Goal: Information Seeking & Learning: Learn about a topic

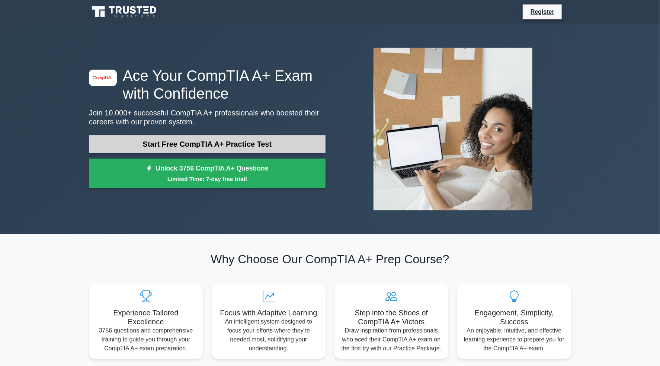
click at [134, 149] on link "Start Free CompTIA A+ Practice Test" at bounding box center [207, 144] width 236 height 18
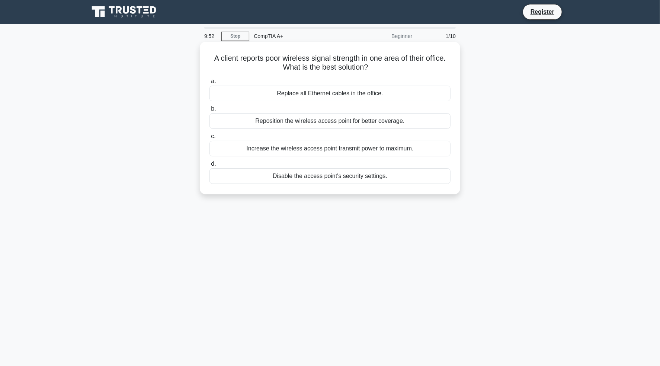
click at [307, 122] on div "Reposition the wireless access point for better coverage." at bounding box center [329, 121] width 241 height 16
click at [209, 111] on input "b. Reposition the wireless access point for better coverage." at bounding box center [209, 108] width 0 height 5
click at [308, 95] on div "Motherboard manufacturer's website" at bounding box center [329, 94] width 241 height 16
click at [209, 84] on input "a. Motherboard manufacturer's website" at bounding box center [209, 81] width 0 height 5
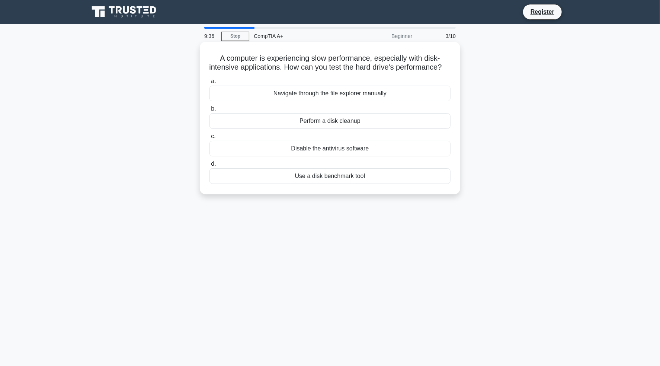
click at [326, 184] on div "Use a disk benchmark tool" at bounding box center [329, 176] width 241 height 16
click at [209, 166] on input "d. Use a disk benchmark tool" at bounding box center [209, 163] width 0 height 5
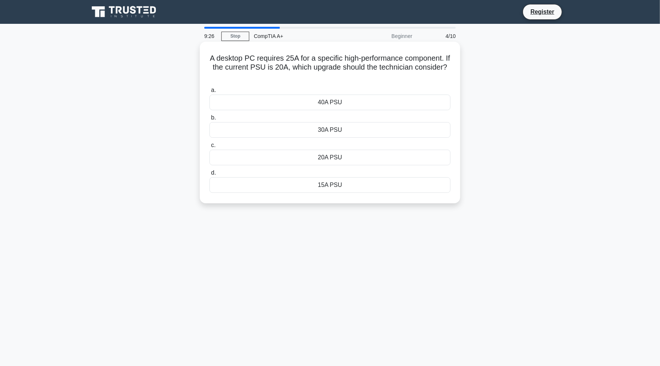
click at [316, 129] on div "30A PSU" at bounding box center [329, 130] width 241 height 16
click at [209, 120] on input "b. 30A PSU" at bounding box center [209, 117] width 0 height 5
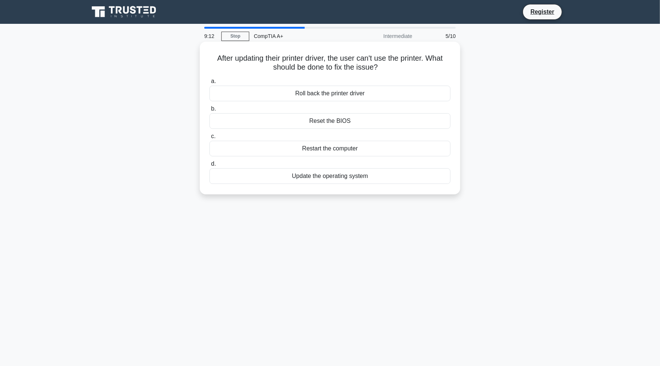
click at [334, 147] on div "Restart the computer" at bounding box center [329, 149] width 241 height 16
click at [209, 139] on input "c. Restart the computer" at bounding box center [209, 136] width 0 height 5
click at [352, 122] on div "Compatibility with all DVD formats" at bounding box center [329, 121] width 241 height 16
click at [209, 111] on input "b. Compatibility with all DVD formats" at bounding box center [209, 108] width 0 height 5
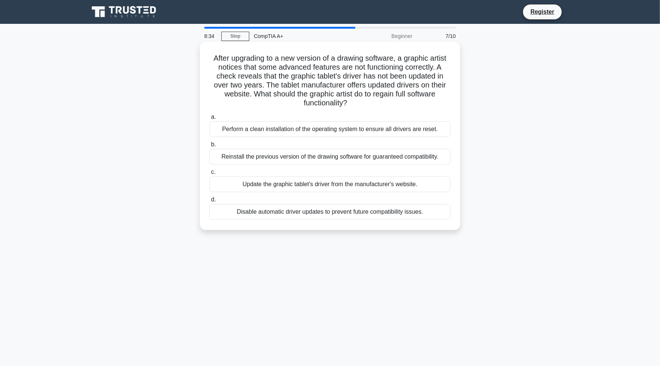
click at [259, 132] on div "Perform a clean installation of the operating system to ensure all drivers are …" at bounding box center [329, 129] width 241 height 16
click at [209, 119] on input "a. Perform a clean installation of the operating system to ensure all drivers a…" at bounding box center [209, 117] width 0 height 5
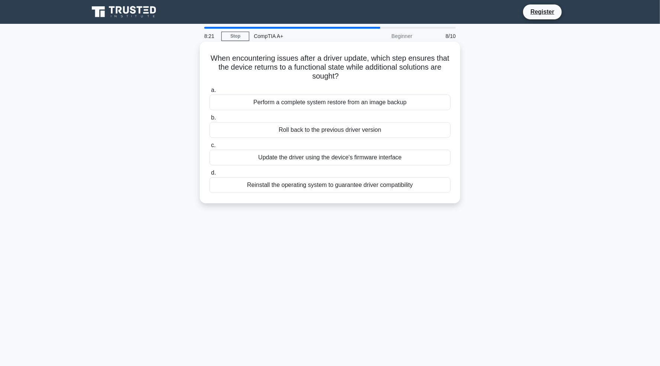
click at [348, 103] on div "Perform a complete system restore from an image backup" at bounding box center [329, 102] width 241 height 16
click at [209, 93] on input "a. Perform a complete system restore from an image backup" at bounding box center [209, 90] width 0 height 5
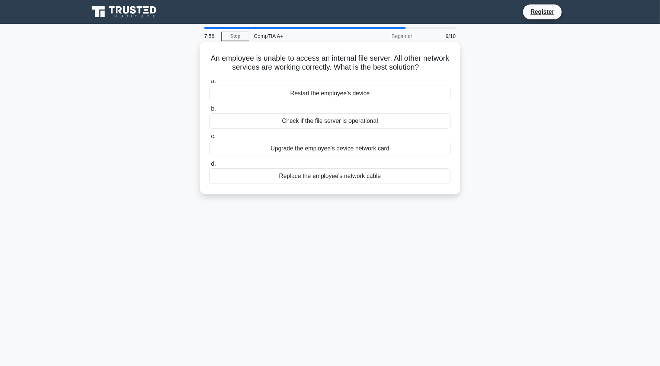
click at [276, 119] on div "Check if the file server is operational" at bounding box center [329, 121] width 241 height 16
click at [209, 111] on input "b. Check if the file server is operational" at bounding box center [209, 108] width 0 height 5
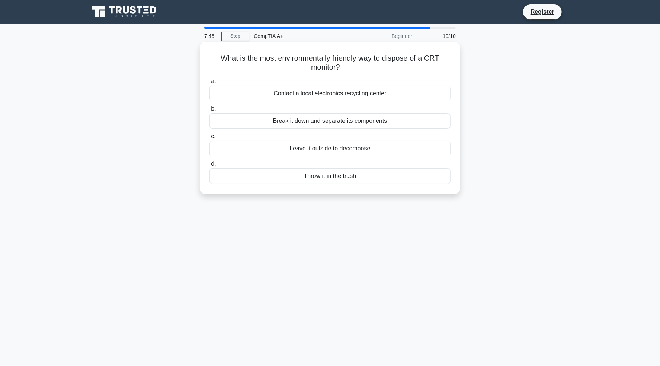
click at [298, 97] on div "Contact a local electronics recycling center" at bounding box center [329, 94] width 241 height 16
click at [209, 84] on input "a. Contact a local electronics recycling center" at bounding box center [209, 81] width 0 height 5
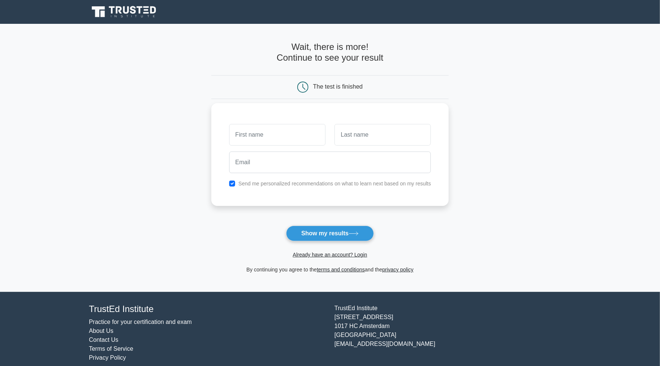
click at [269, 133] on input "text" at bounding box center [277, 135] width 96 height 22
click at [269, 136] on input "text" at bounding box center [277, 135] width 96 height 22
type input "a"
type input "[PERSON_NAME]"
type input "nuts"
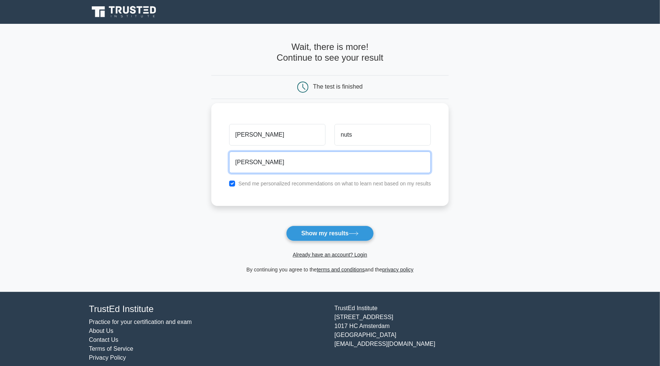
type input "[EMAIL_ADDRESS][DOMAIN_NAME]"
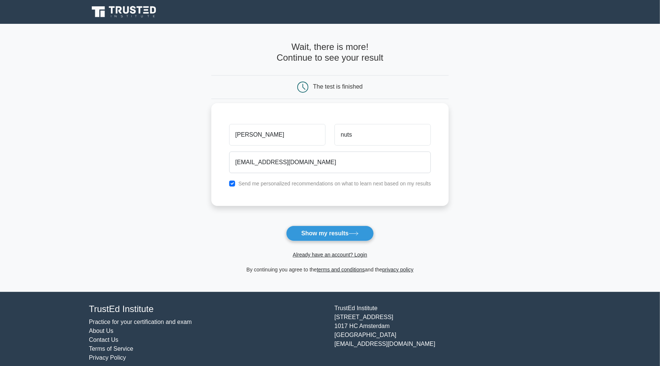
click at [274, 183] on label "Send me personalized recommendations on what to learn next based on my results" at bounding box center [334, 183] width 193 height 6
click at [276, 186] on label "Send me personalized recommendations on what to learn next based on my results" at bounding box center [334, 183] width 193 height 6
click at [234, 184] on input "checkbox" at bounding box center [232, 183] width 6 height 6
checkbox input "false"
click at [315, 232] on button "Show my results" at bounding box center [330, 233] width 88 height 16
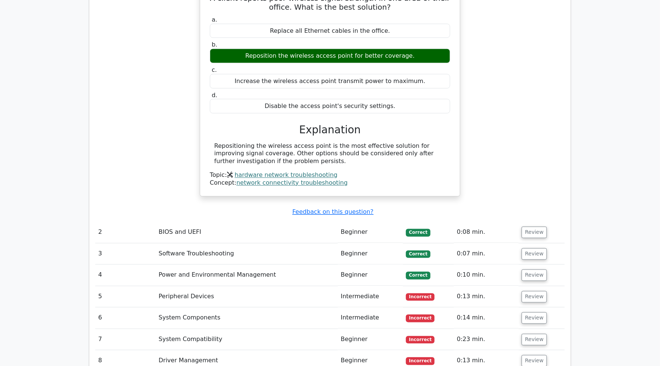
scroll to position [781, 0]
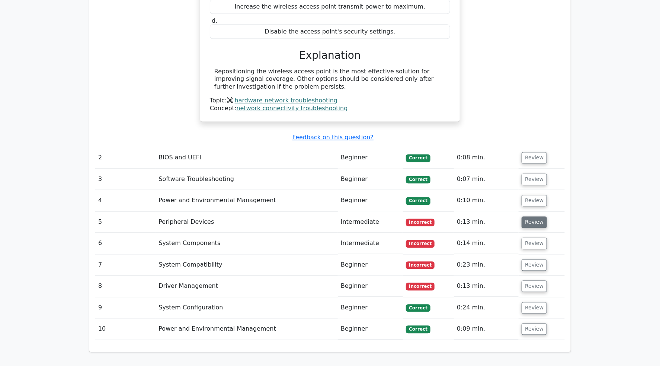
click at [528, 216] on button "Review" at bounding box center [533, 222] width 25 height 12
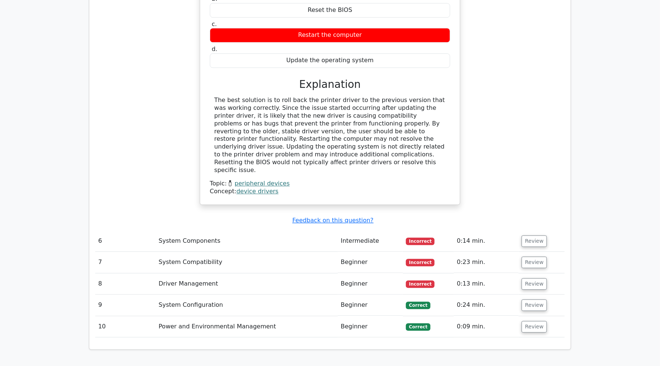
scroll to position [1153, 0]
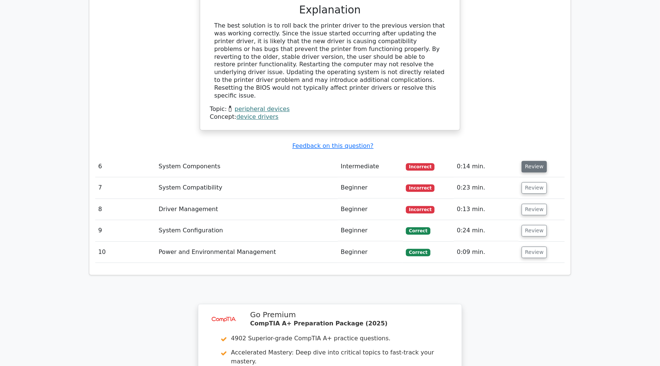
click at [526, 161] on button "Review" at bounding box center [533, 167] width 25 height 12
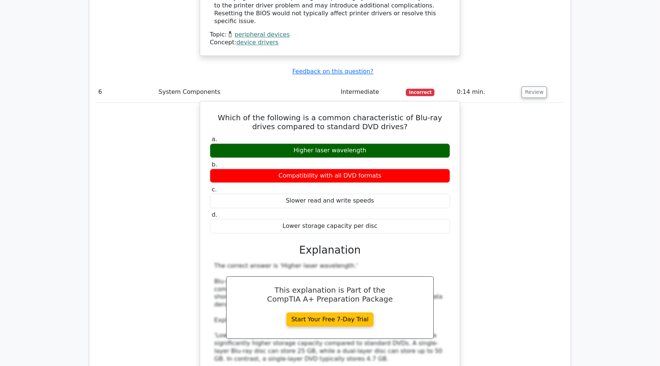
scroll to position [1524, 0]
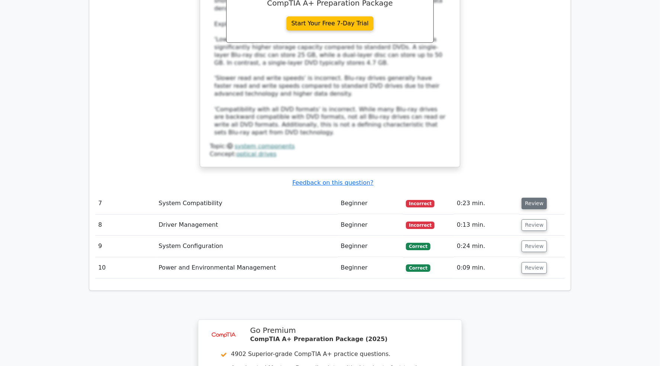
click at [536, 197] on button "Review" at bounding box center [533, 203] width 25 height 12
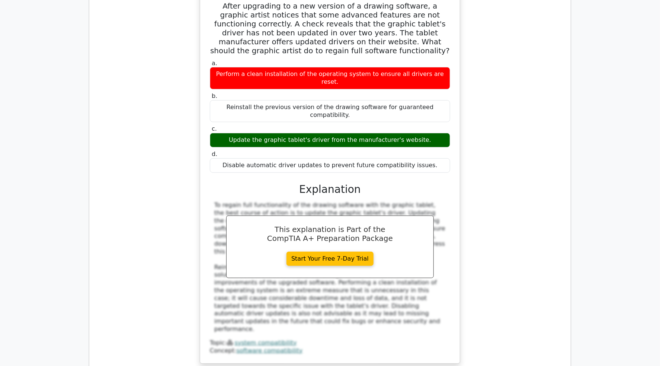
scroll to position [1896, 0]
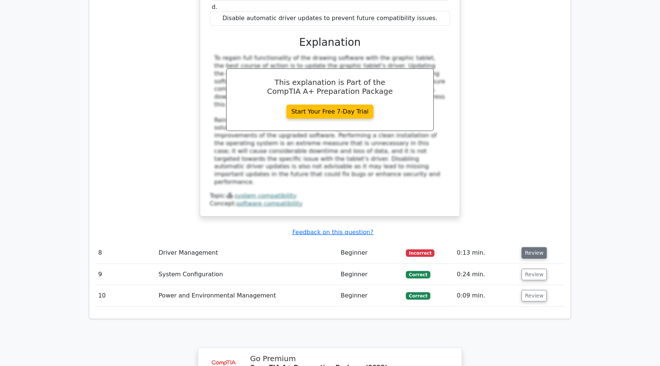
click at [541, 247] on button "Review" at bounding box center [533, 253] width 25 height 12
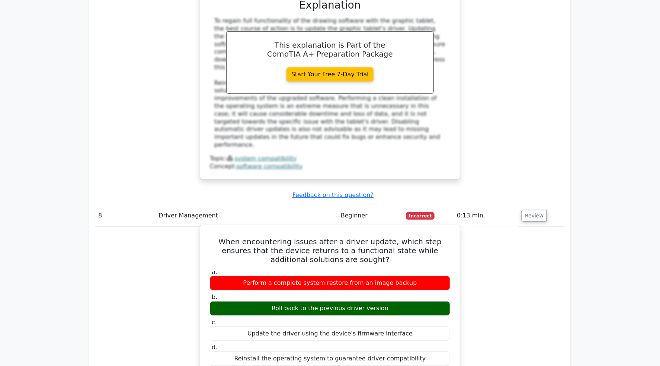
scroll to position [2045, 0]
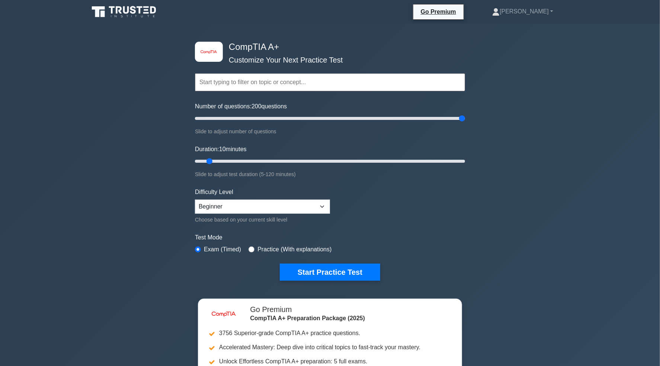
drag, startPoint x: 206, startPoint y: 119, endPoint x: 521, endPoint y: 117, distance: 315.7
type input "200"
click at [465, 117] on input "Number of questions: 200 questions" at bounding box center [330, 118] width 270 height 9
drag, startPoint x: 216, startPoint y: 158, endPoint x: 534, endPoint y: 160, distance: 317.2
type input "120"
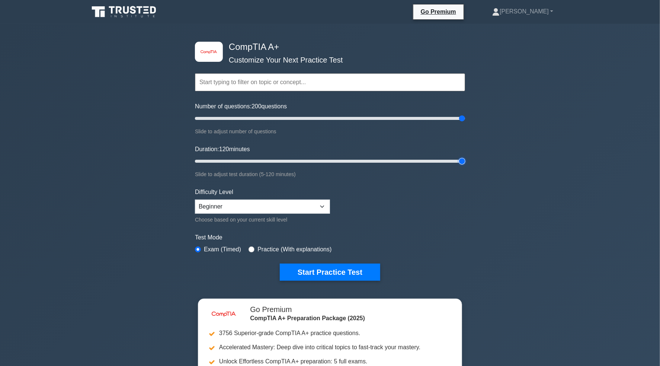
click at [465, 160] on input "Duration: 120 minutes" at bounding box center [330, 161] width 270 height 9
click at [284, 209] on select "Beginner Intermediate Expert" at bounding box center [262, 206] width 135 height 14
click at [286, 207] on select "Beginner Intermediate Expert" at bounding box center [262, 206] width 135 height 14
click at [251, 248] on input "radio" at bounding box center [251, 249] width 6 height 6
radio input "true"
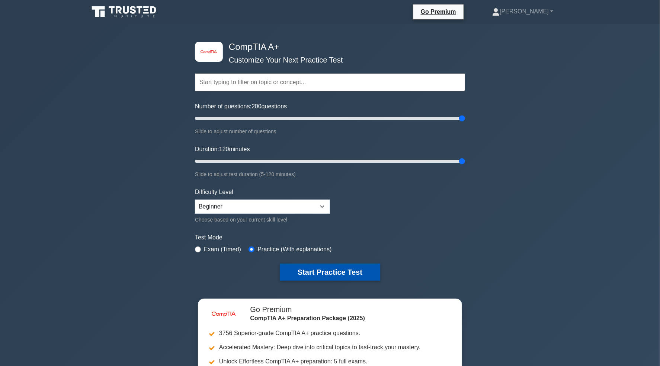
click at [305, 270] on button "Start Practice Test" at bounding box center [330, 271] width 100 height 17
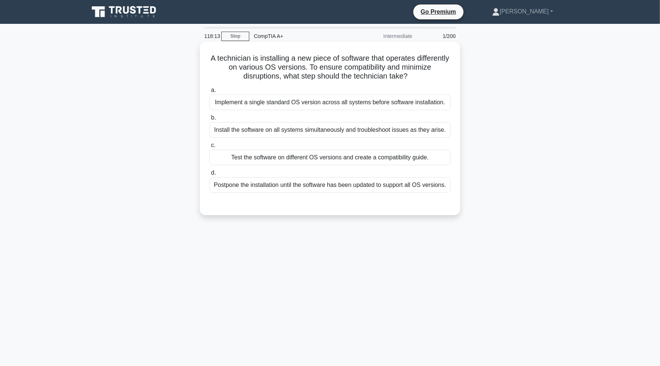
click at [250, 160] on div "Test the software on different OS versions and create a compatibility guide." at bounding box center [329, 157] width 241 height 16
click at [209, 148] on input "c. Test the software on different OS versions and create a compatibility guide." at bounding box center [209, 145] width 0 height 5
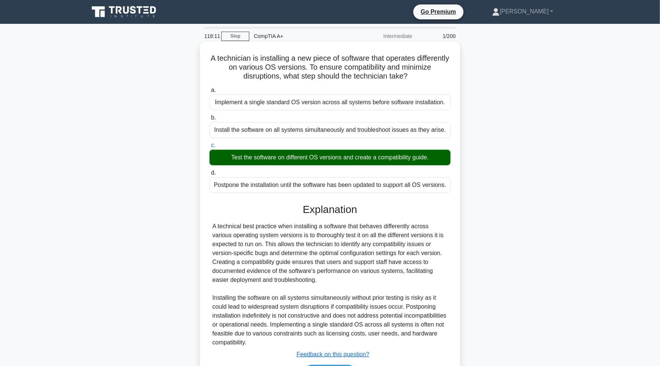
scroll to position [48, 0]
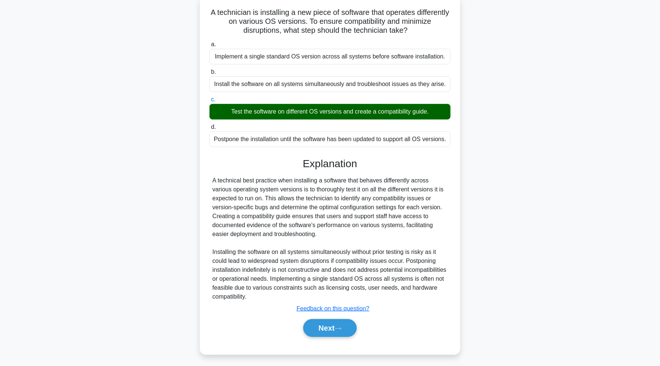
drag, startPoint x: 313, startPoint y: 325, endPoint x: 306, endPoint y: 326, distance: 7.1
click at [313, 325] on button "Next" at bounding box center [329, 328] width 53 height 18
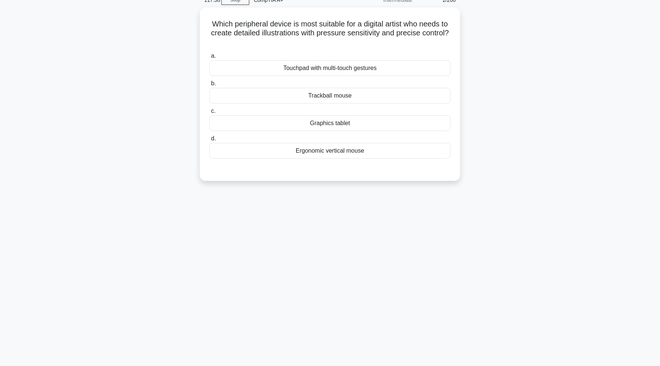
scroll to position [36, 0]
click at [249, 118] on div "Graphics tablet" at bounding box center [329, 121] width 241 height 16
click at [209, 112] on input "c. Graphics tablet" at bounding box center [209, 109] width 0 height 5
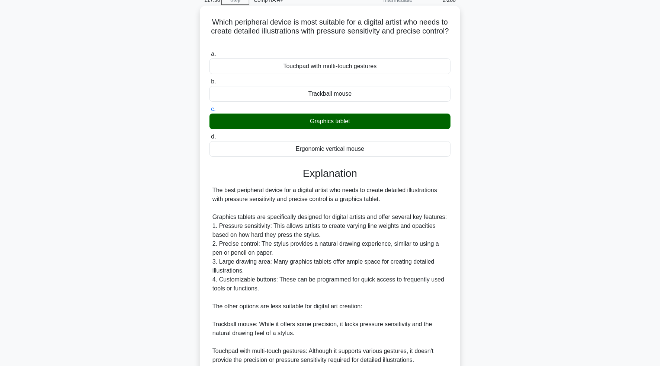
scroll to position [128, 0]
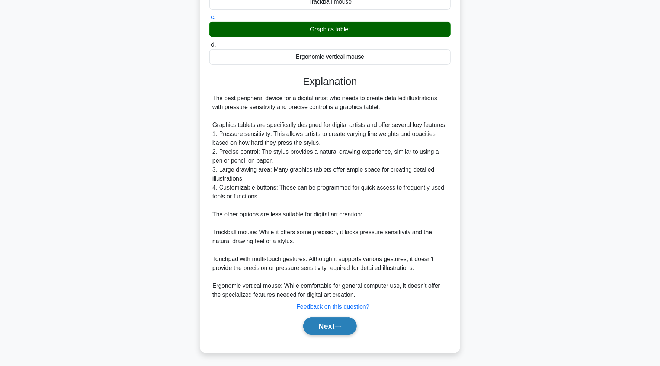
click at [318, 327] on button "Next" at bounding box center [329, 326] width 53 height 18
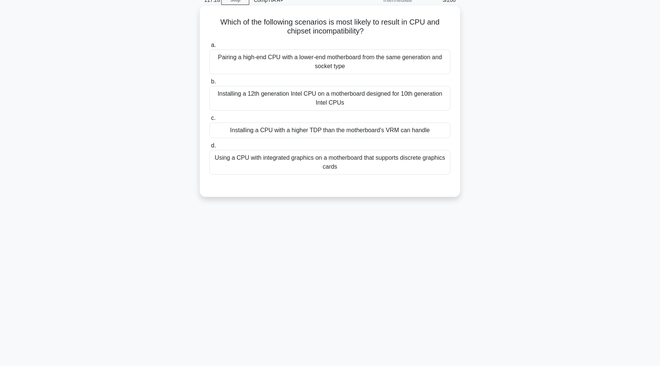
scroll to position [0, 0]
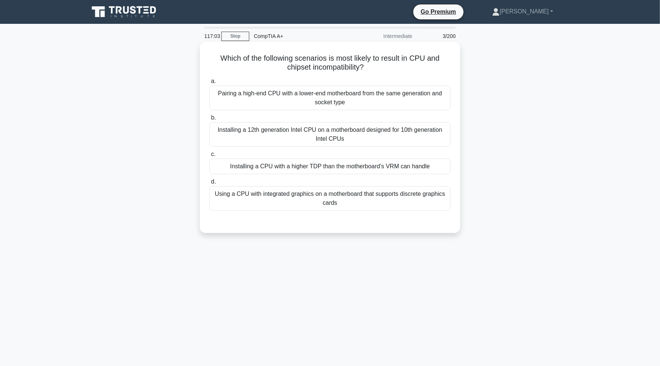
click at [265, 165] on div "Installing a CPU with a higher TDP than the motherboard's VRM can handle" at bounding box center [329, 166] width 241 height 16
click at [209, 157] on input "c. Installing a CPU with a higher TDP than the motherboard's VRM can handle" at bounding box center [209, 154] width 0 height 5
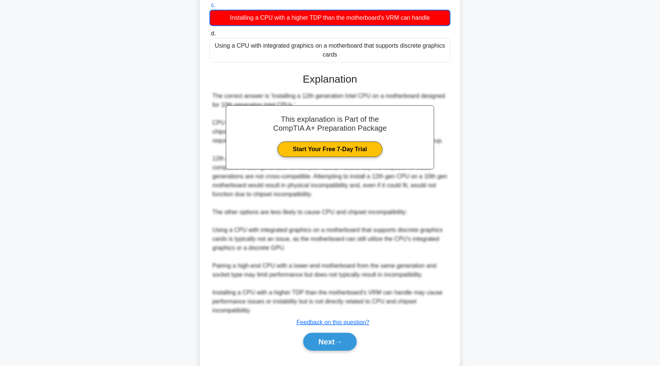
scroll to position [164, 0]
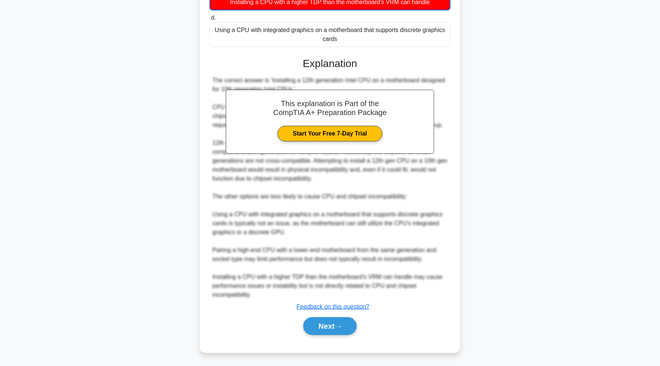
click at [331, 334] on div "Next" at bounding box center [329, 326] width 241 height 24
click at [329, 326] on button "Next" at bounding box center [329, 326] width 53 height 18
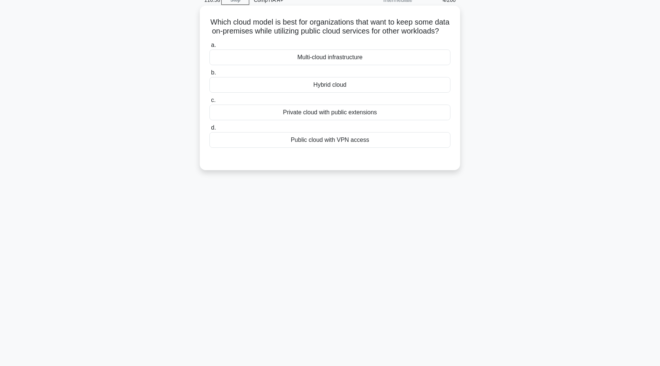
scroll to position [0, 0]
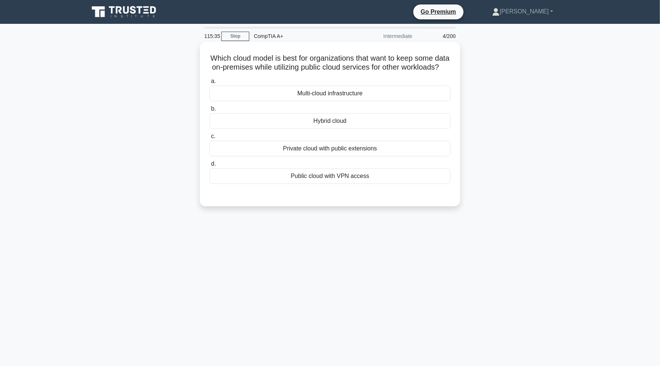
click at [326, 127] on div "Hybrid cloud" at bounding box center [329, 121] width 241 height 16
click at [209, 111] on input "b. Hybrid cloud" at bounding box center [209, 108] width 0 height 5
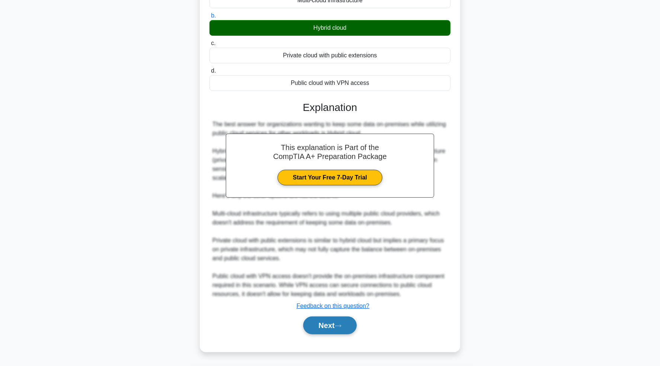
click at [335, 323] on button "Next" at bounding box center [329, 325] width 53 height 18
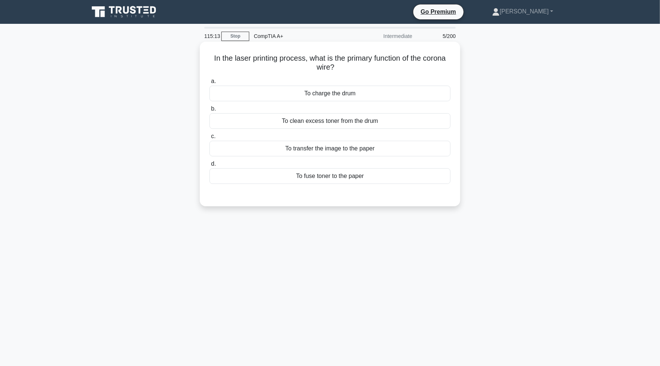
click at [351, 150] on div "To transfer the image to the paper" at bounding box center [329, 149] width 241 height 16
click at [209, 139] on input "c. To transfer the image to the paper" at bounding box center [209, 136] width 0 height 5
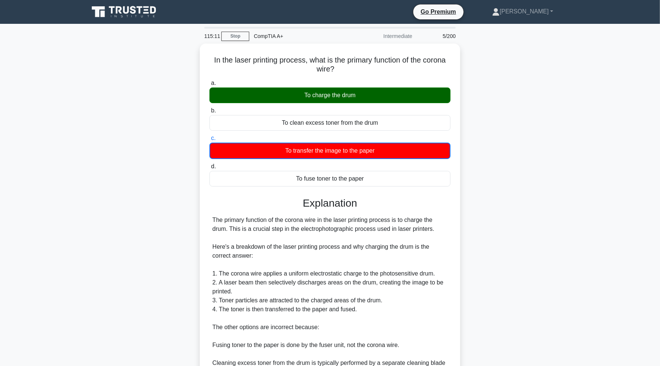
scroll to position [129, 0]
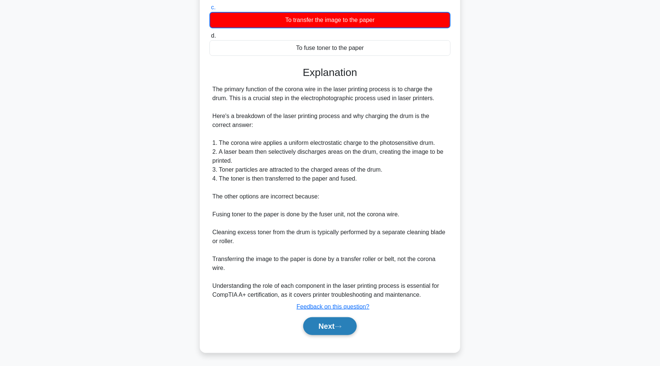
click at [328, 328] on button "Next" at bounding box center [329, 326] width 53 height 18
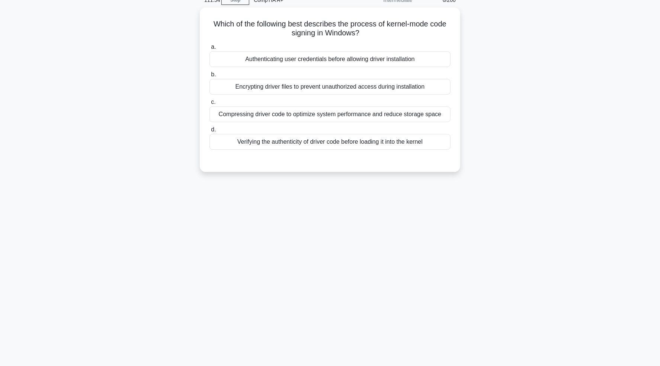
scroll to position [0, 0]
